Goal: Find specific fact: Find specific fact

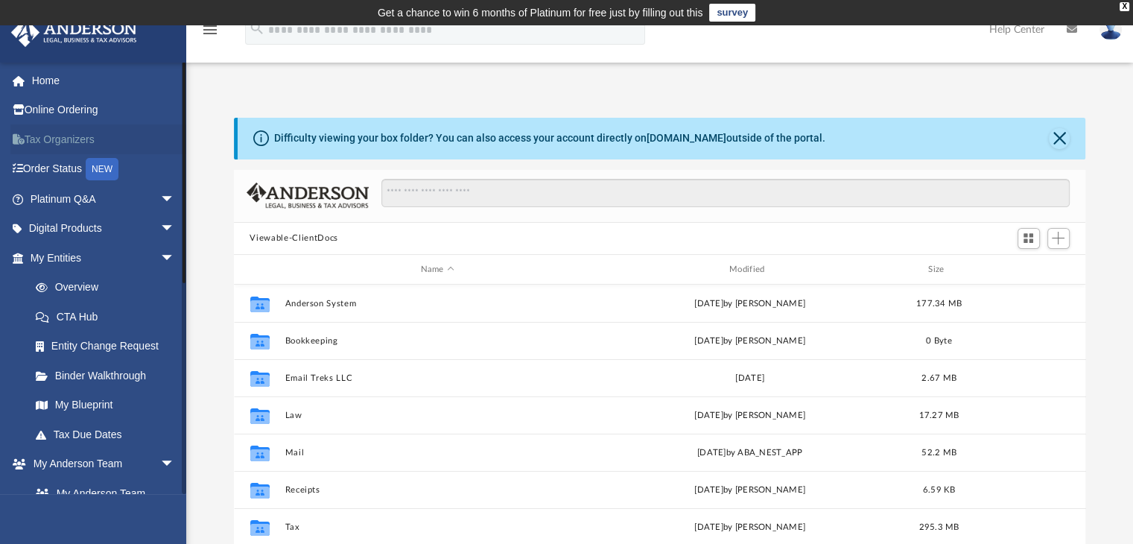
scroll to position [327, 840]
click at [89, 284] on link "Overview" at bounding box center [109, 288] width 177 height 30
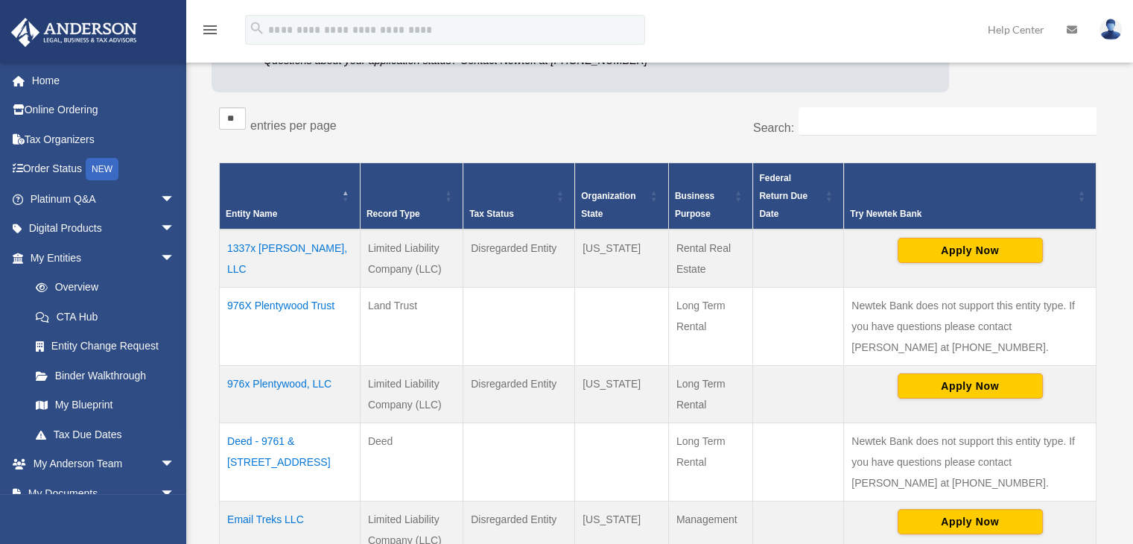
scroll to position [260, 0]
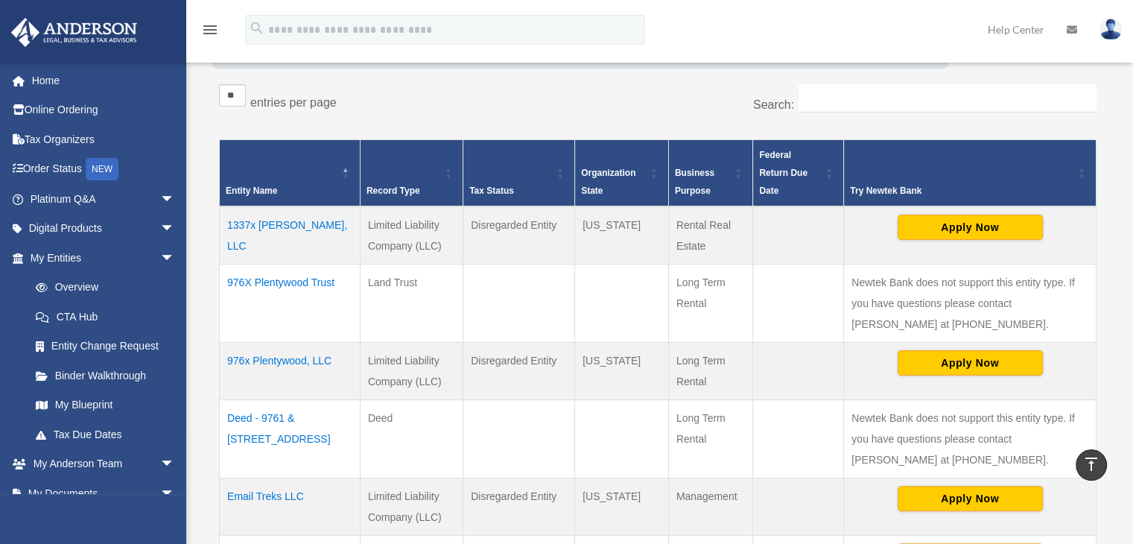
click at [281, 223] on td "1337x Elvira, LLC" at bounding box center [290, 235] width 141 height 58
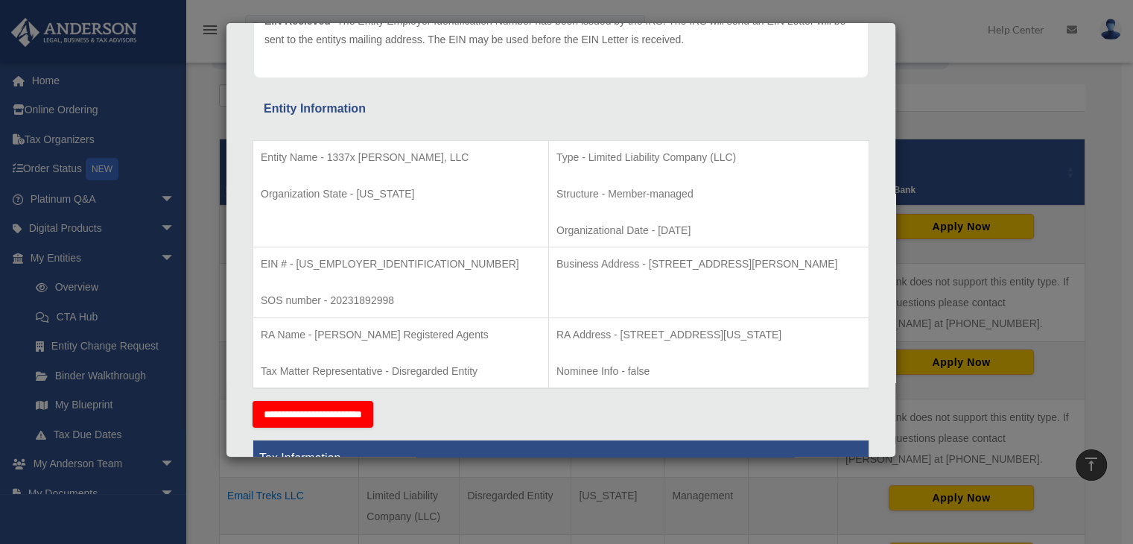
scroll to position [209, 0]
drag, startPoint x: 819, startPoint y: 260, endPoint x: 585, endPoint y: 263, distance: 234.7
click at [585, 263] on p "Business Address - 3225 McLeod Dr, Suite 100, Las Vegas, NV 89121" at bounding box center [708, 264] width 305 height 19
copy p "3225 McLeod Dr, Suite 100, Las Vegas, NV 89121"
drag, startPoint x: 411, startPoint y: 152, endPoint x: 329, endPoint y: 156, distance: 82.8
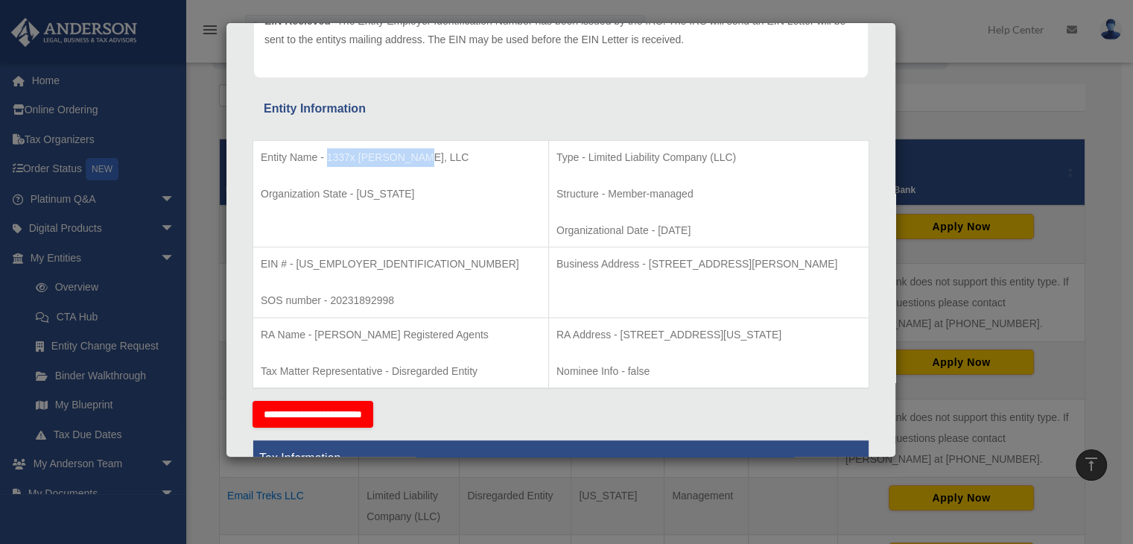
click at [329, 156] on p "Entity Name - 1337x Elvira, LLC" at bounding box center [401, 157] width 280 height 19
copy p "1337x Elvira, LLC"
drag, startPoint x: 819, startPoint y: 264, endPoint x: 583, endPoint y: 266, distance: 235.4
click at [583, 266] on p "Business Address - 3225 McLeod Dr, Suite 100, Las Vegas, NV 89121" at bounding box center [708, 264] width 305 height 19
copy p "3225 McLeod Dr, Suite 100, Las Vegas, NV 89121"
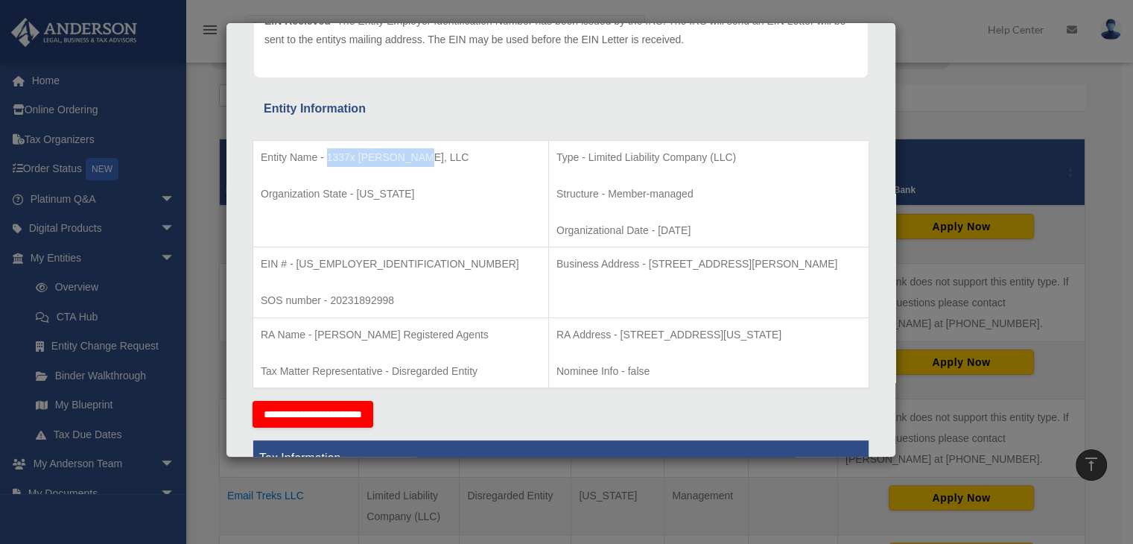
drag, startPoint x: 408, startPoint y: 153, endPoint x: 327, endPoint y: 153, distance: 81.2
click at [327, 153] on p "Entity Name - 1337x Elvira, LLC" at bounding box center [401, 157] width 280 height 19
copy p "1337x Elvira, LLC"
click at [429, 148] on p "Entity Name - 1337x Elvira, LLC" at bounding box center [401, 157] width 280 height 19
drag, startPoint x: 411, startPoint y: 153, endPoint x: 328, endPoint y: 156, distance: 83.5
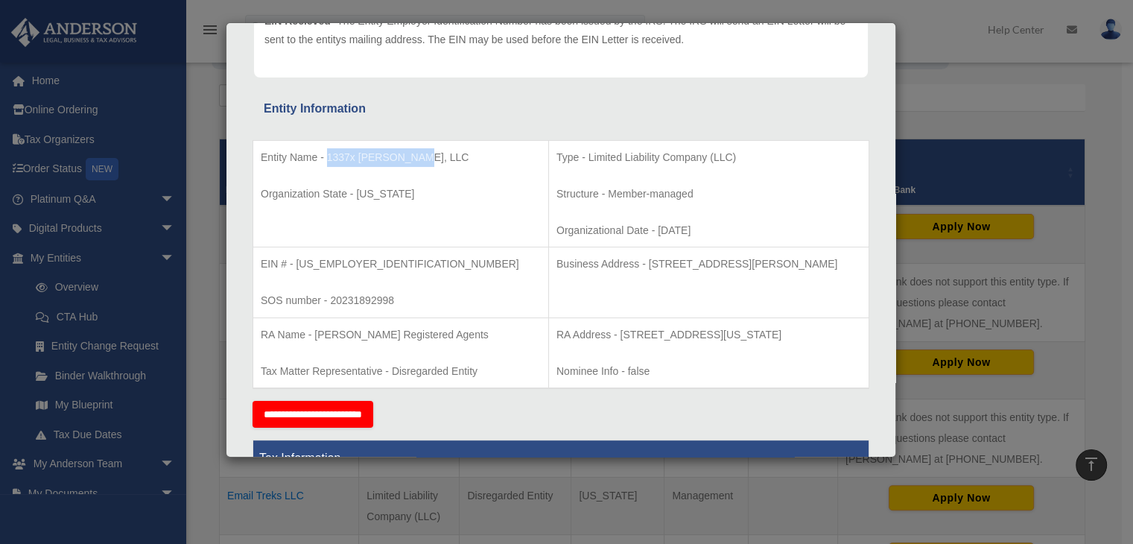
click at [328, 156] on p "Entity Name - 1337x Elvira, LLC" at bounding box center [401, 157] width 280 height 19
copy p "1337x Elvira, LLC"
